Goal: Task Accomplishment & Management: Manage account settings

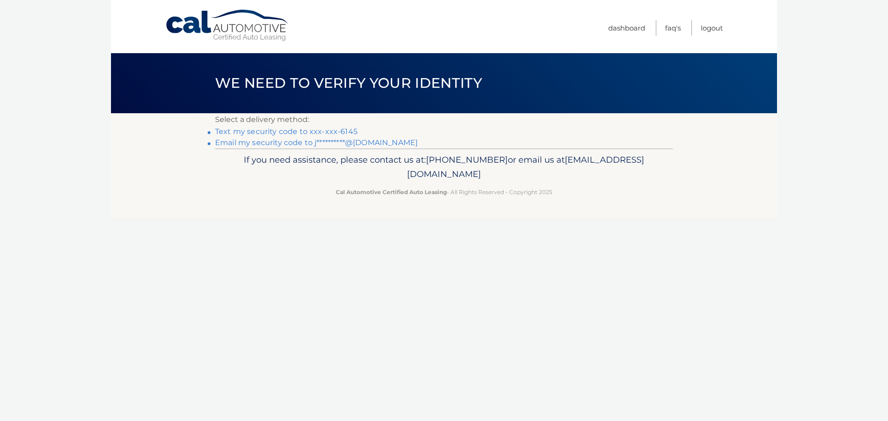
click at [332, 129] on link "Text my security code to xxx-xxx-6145" at bounding box center [286, 131] width 142 height 9
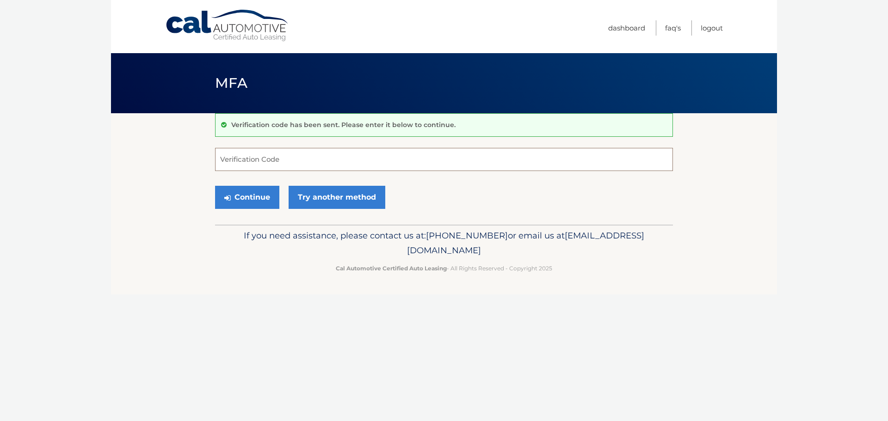
click at [407, 160] on input "Verification Code" at bounding box center [444, 159] width 458 height 23
type input "102979"
drag, startPoint x: 244, startPoint y: 199, endPoint x: 267, endPoint y: 160, distance: 45.4
click at [245, 197] on button "Continue" at bounding box center [247, 197] width 64 height 23
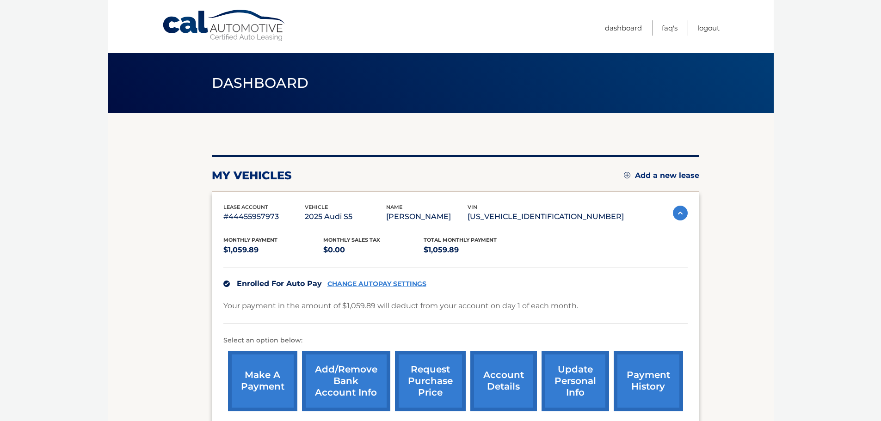
click at [396, 282] on link "CHANGE AUTOPAY SETTINGS" at bounding box center [376, 284] width 99 height 8
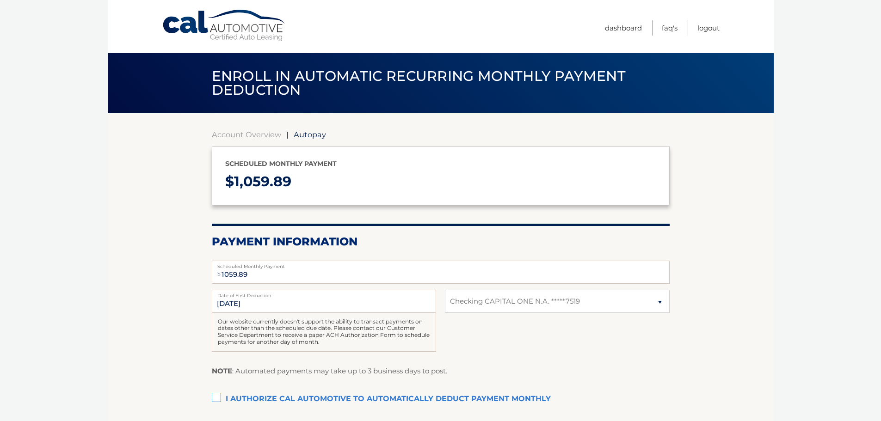
select select "YjAyYjY5YjAtNmI5OC00NjdmLWJmNTMtOGNhNTQ0Yjc5MzNh"
click at [226, 132] on link "Account Overview" at bounding box center [246, 134] width 69 height 9
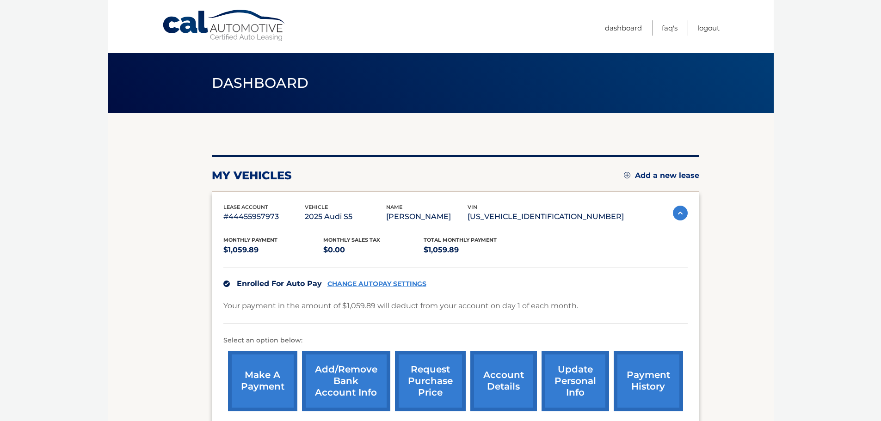
click at [398, 285] on link "CHANGE AUTOPAY SETTINGS" at bounding box center [376, 284] width 99 height 8
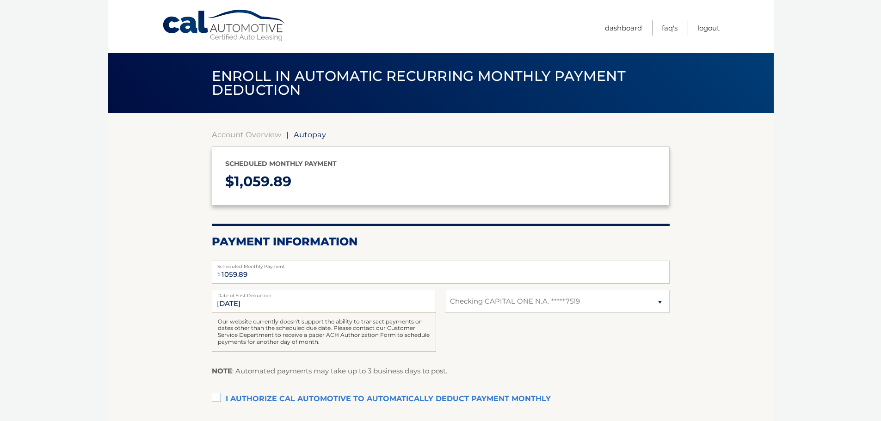
select select "YjAyYjY5YjAtNmI5OC00NjdmLWJmNTMtOGNhNTQ0Yjc5MzNh"
drag, startPoint x: 542, startPoint y: 291, endPoint x: 540, endPoint y: 302, distance: 11.2
click at [542, 291] on select "Select Bank Account Checking CAPITAL ONE N.A. *****7519" at bounding box center [557, 301] width 224 height 23
select select
click at [445, 290] on select "Select Bank Account Checking CAPITAL ONE N.A. *****7519" at bounding box center [557, 301] width 224 height 23
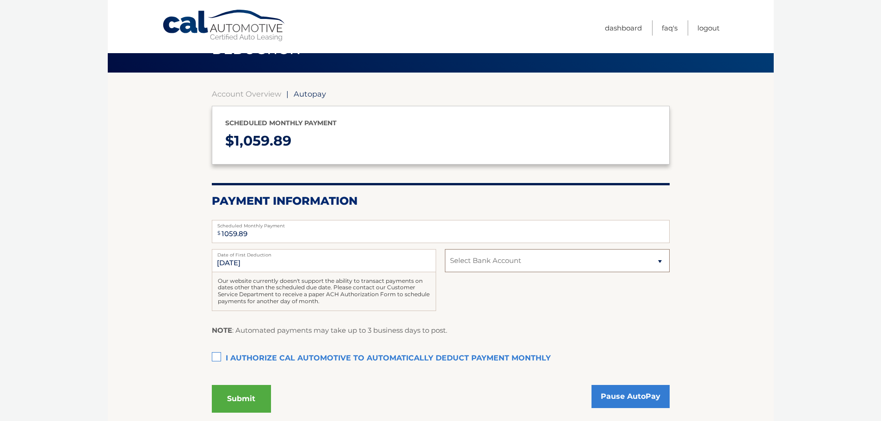
scroll to position [92, 0]
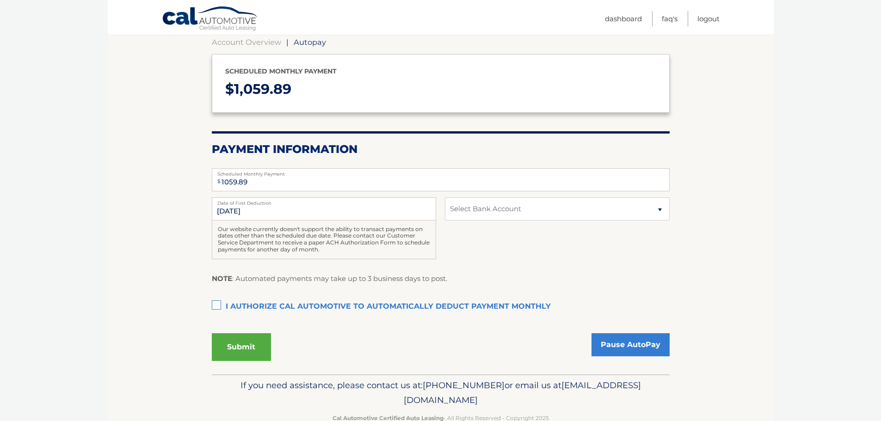
click at [227, 15] on link "Cal Automotive" at bounding box center [210, 19] width 97 height 27
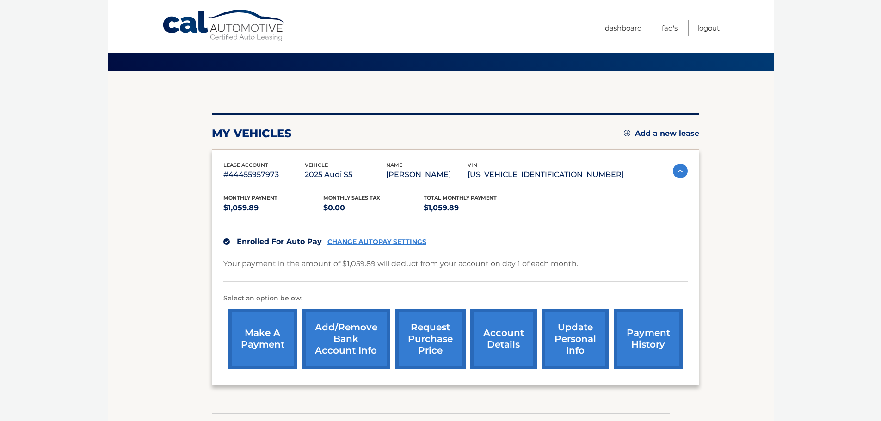
scroll to position [92, 0]
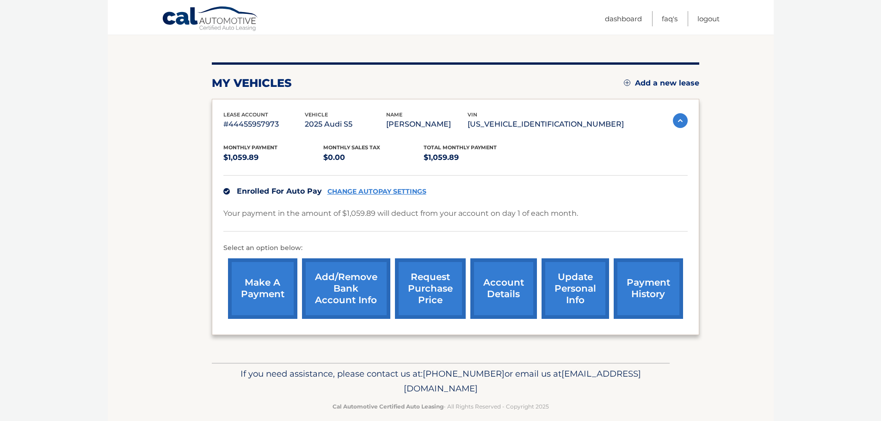
click at [348, 302] on link "Add/Remove bank account info" at bounding box center [346, 288] width 88 height 61
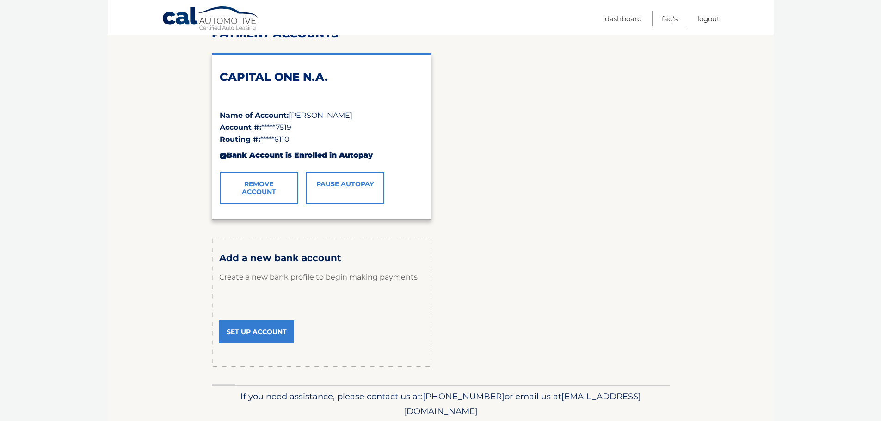
scroll to position [139, 0]
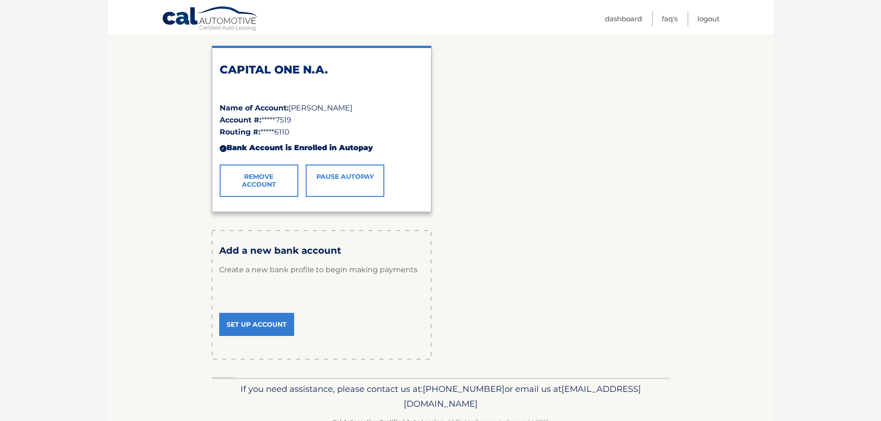
click at [247, 318] on link "Set Up Account" at bounding box center [256, 324] width 75 height 23
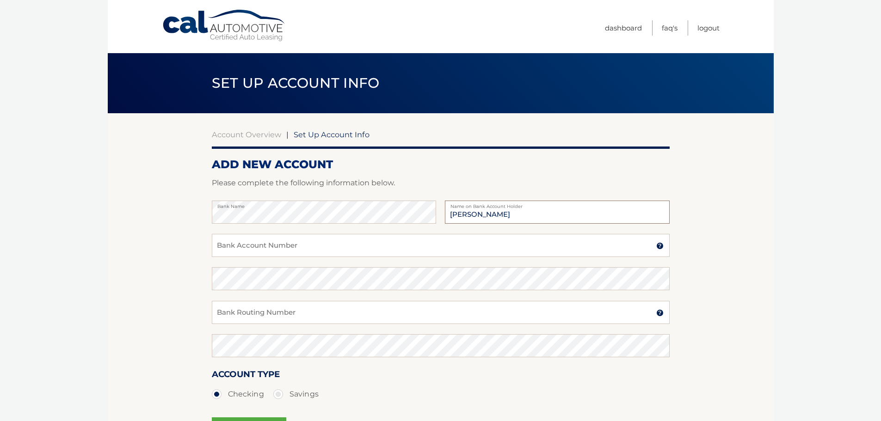
type input "Joshua M Kazimar"
click at [246, 237] on input "Bank Account Number" at bounding box center [441, 245] width 458 height 23
type input "381074926415"
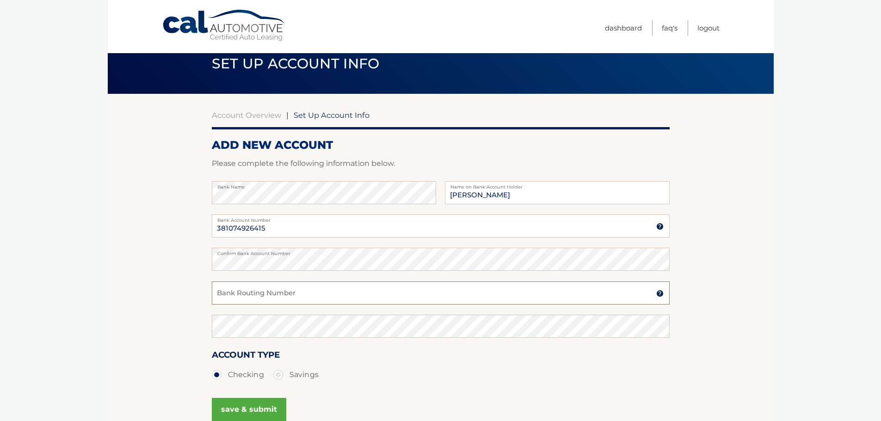
drag, startPoint x: 286, startPoint y: 294, endPoint x: 886, endPoint y: 179, distance: 610.9
click at [286, 292] on input "Bank Routing Number" at bounding box center [441, 293] width 458 height 23
type input "021200339"
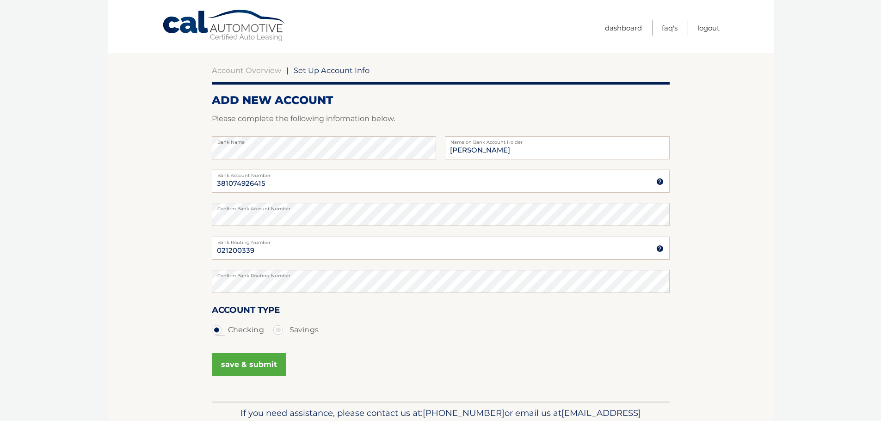
scroll to position [115, 0]
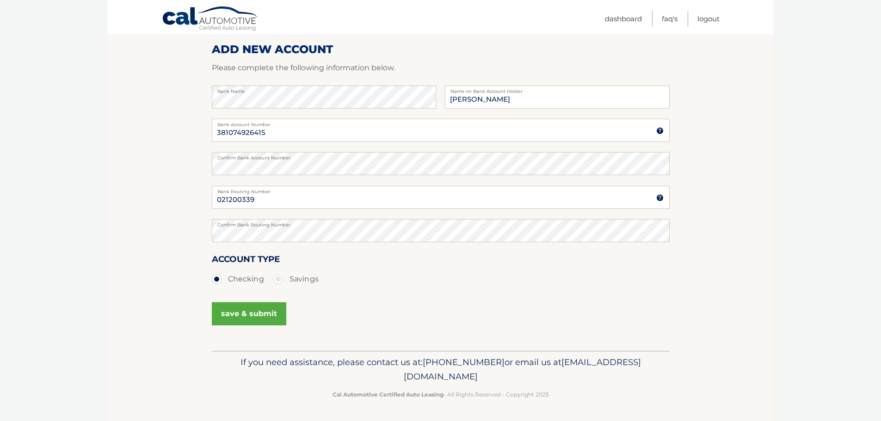
click at [248, 310] on button "save & submit" at bounding box center [249, 313] width 74 height 23
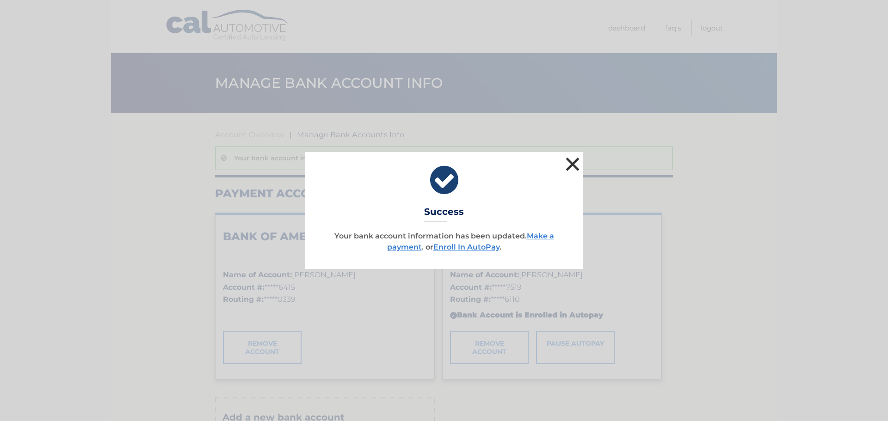
click at [571, 165] on button "×" at bounding box center [572, 164] width 18 height 18
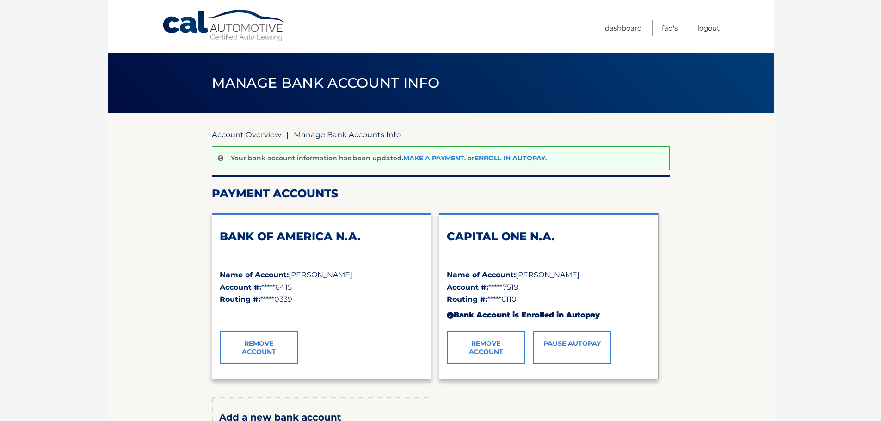
click at [248, 131] on link "Account Overview" at bounding box center [246, 134] width 69 height 9
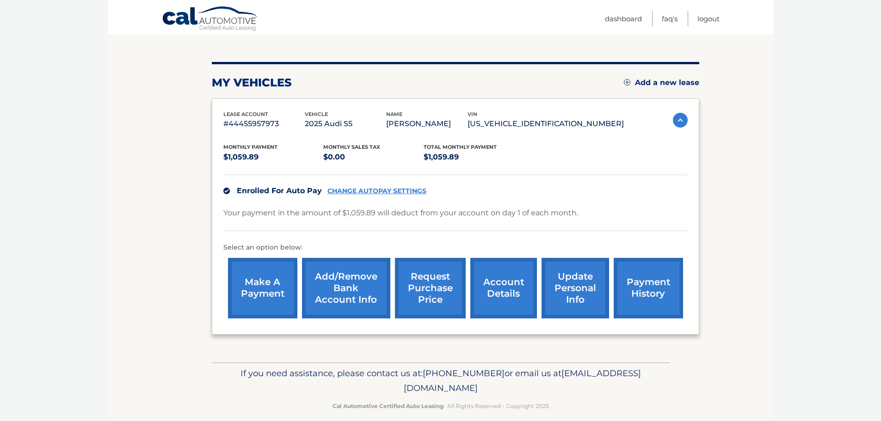
scroll to position [104, 0]
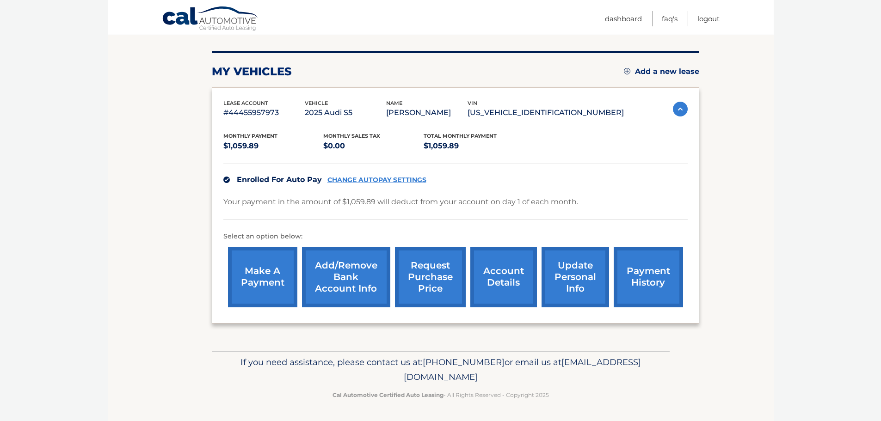
click at [363, 184] on div "Enrolled For Auto Pay CHANGE AUTOPAY SETTINGS" at bounding box center [455, 180] width 464 height 32
click at [364, 182] on link "CHANGE AUTOPAY SETTINGS" at bounding box center [376, 180] width 99 height 8
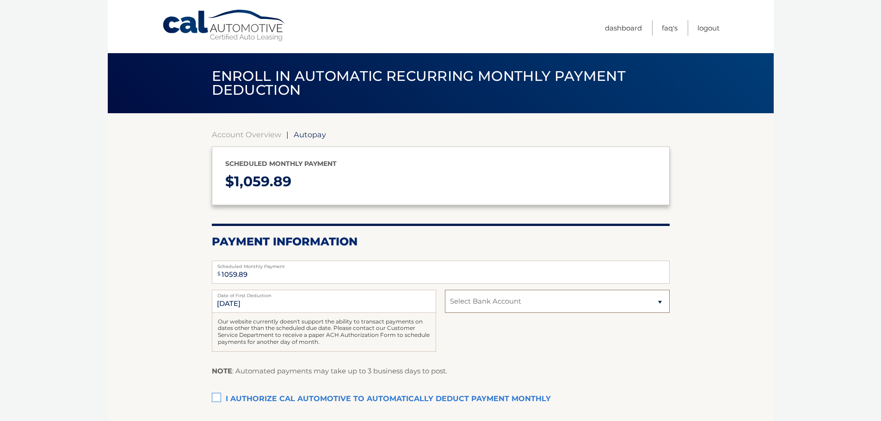
click at [497, 298] on select "Select Bank Account Checking BANK OF AMERICA N.A. *****6415 Checking CAPITAL ON…" at bounding box center [557, 301] width 224 height 23
select select "YmIwY2Q3OTMtMjU2Zi00NmJhLWExZDQtOWQ2ZGU2NmExYzZk"
click at [445, 290] on select "Select Bank Account Checking BANK OF AMERICA N.A. *****6415 Checking CAPITAL ON…" at bounding box center [557, 301] width 224 height 23
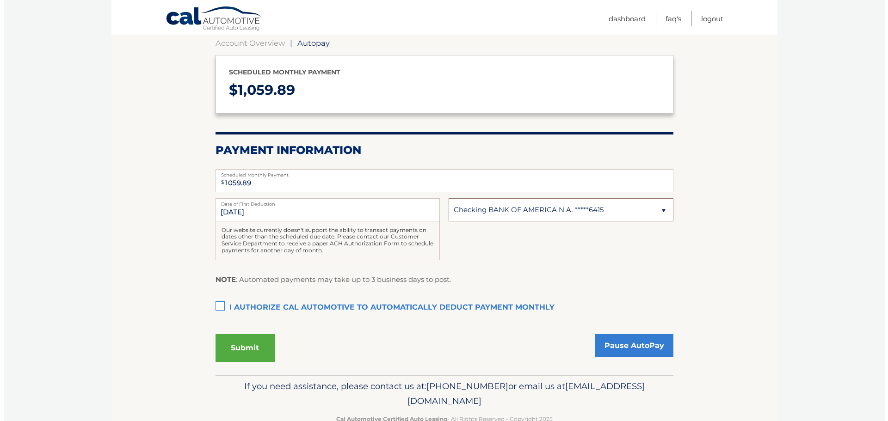
scroll to position [92, 0]
click at [217, 307] on label "I authorize cal automotive to automatically deduct payment monthly This checkbo…" at bounding box center [441, 307] width 458 height 18
click at [0, 0] on input "I authorize cal automotive to automatically deduct payment monthly This checkbo…" at bounding box center [0, 0] width 0 height 0
click at [254, 340] on button "Submit" at bounding box center [241, 347] width 59 height 28
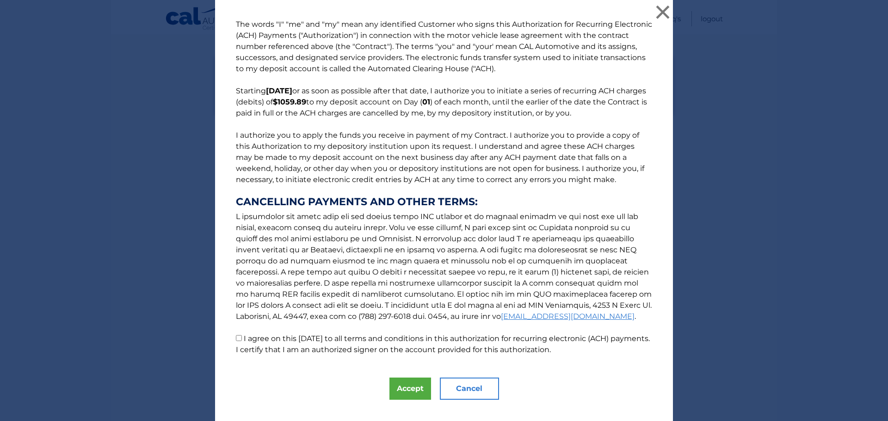
click at [235, 335] on p "The words "I" "me" and "my" mean any identified Customer who signs this Authori…" at bounding box center [444, 187] width 435 height 337
click at [236, 337] on input "I agree on this 09/12/2025 to all terms and conditions in this authorization fo…" at bounding box center [239, 338] width 6 height 6
checkbox input "true"
click at [396, 382] on button "Accept" at bounding box center [410, 389] width 42 height 22
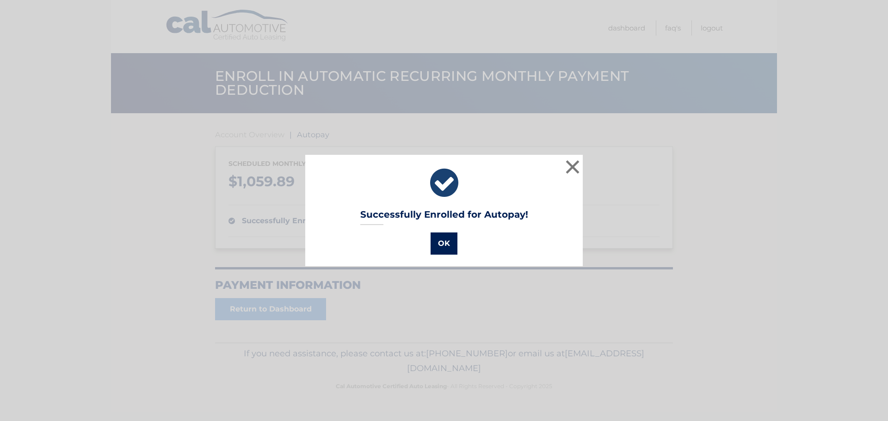
click at [442, 245] on button "OK" at bounding box center [443, 244] width 27 height 22
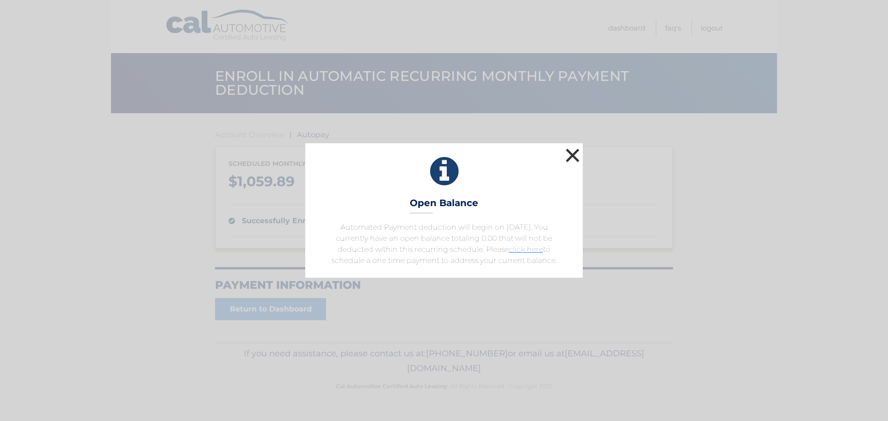
click at [570, 151] on button "×" at bounding box center [572, 155] width 18 height 18
